Goal: Information Seeking & Learning: Find specific fact

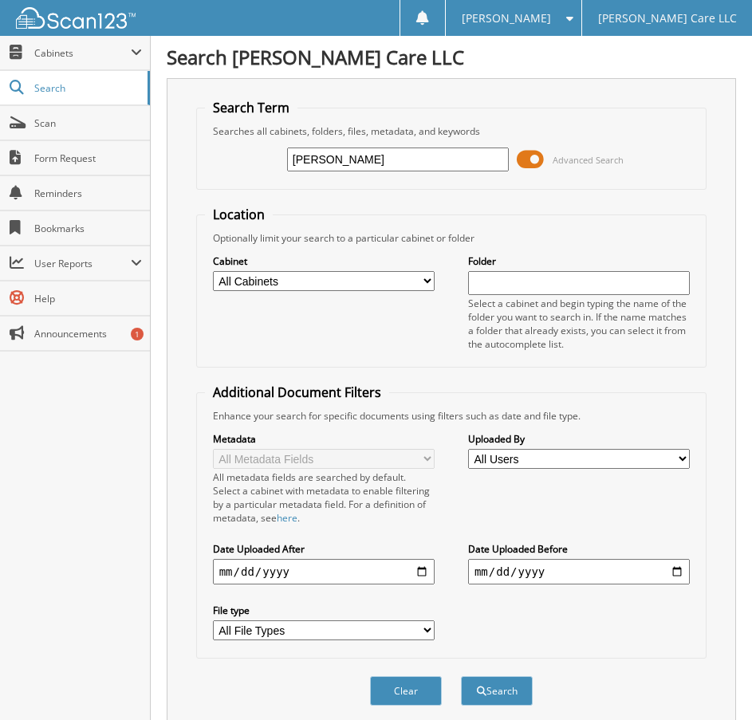
type input "[PERSON_NAME]"
click at [461, 677] on button "Search" at bounding box center [497, 692] width 72 height 30
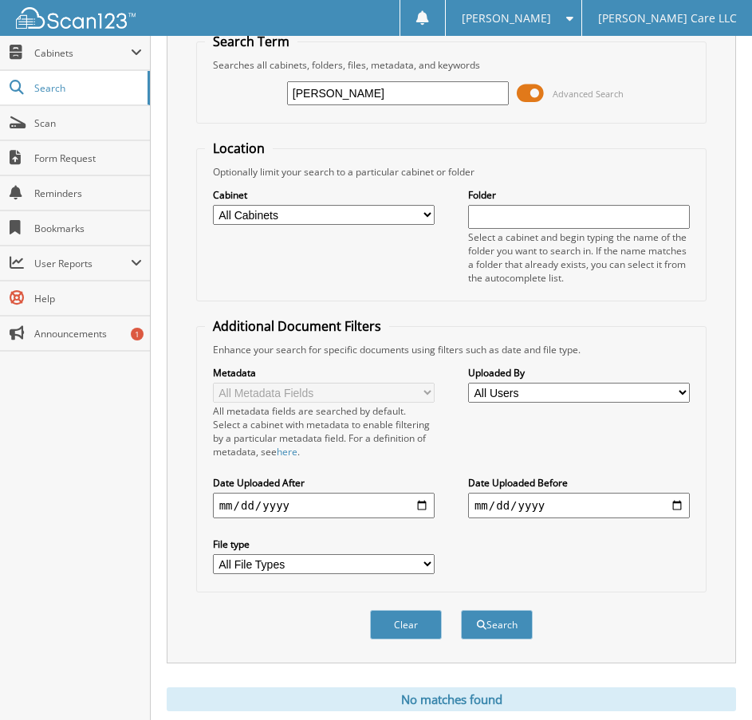
scroll to position [114, 0]
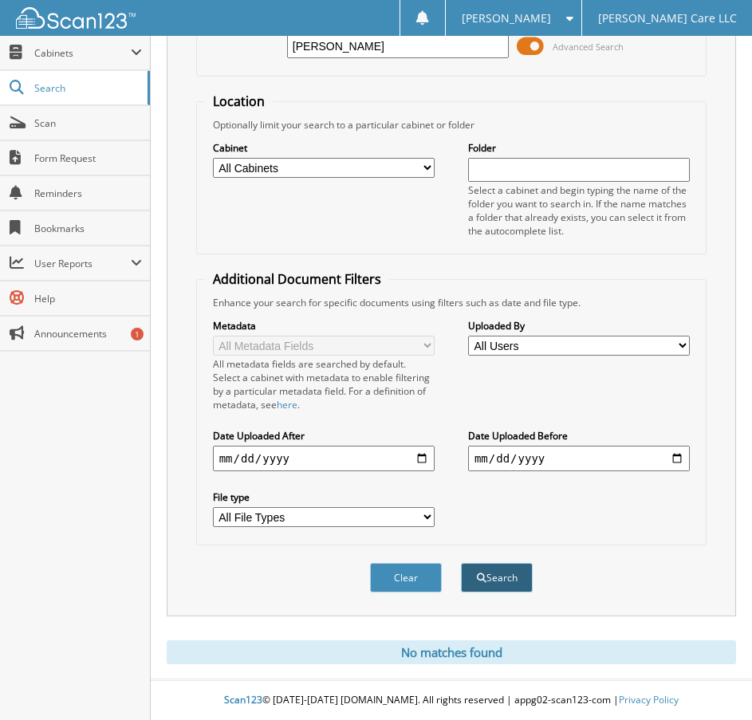
click at [487, 576] on button "Search" at bounding box center [497, 578] width 72 height 30
